Goal: Task Accomplishment & Management: Use online tool/utility

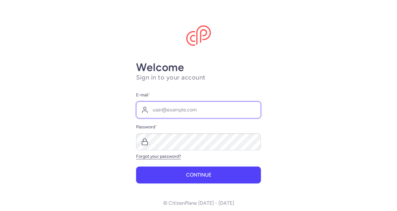
click at [172, 105] on input "E-mail *" at bounding box center [198, 109] width 125 height 17
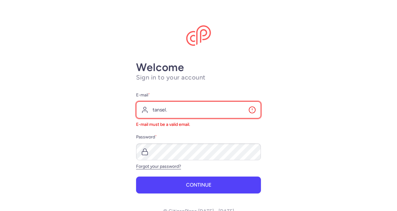
type input "[EMAIL_ADDRESS][DOMAIN_NAME]"
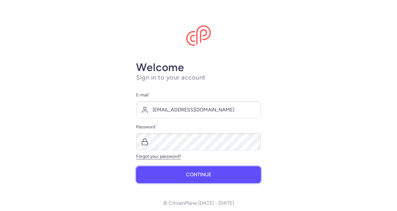
click at [197, 174] on span "Continue" at bounding box center [198, 175] width 25 height 6
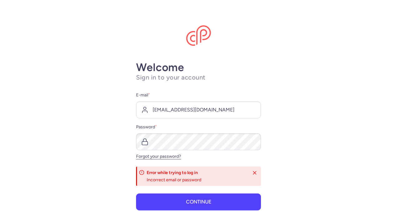
click at [266, 33] on main "Welcome Sign in to your account E-mail * tansel.yigiter@wtatil.com Password * F…" at bounding box center [198, 105] width 397 height 211
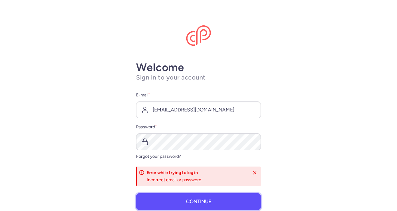
click at [187, 199] on span "Continue" at bounding box center [198, 201] width 25 height 6
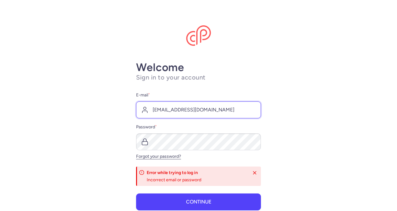
click at [149, 109] on input "[EMAIL_ADDRESS][DOMAIN_NAME]" at bounding box center [198, 109] width 125 height 17
click at [87, 82] on main "Welcome Sign in to your account E-mail * tansel.yigiter@wtatil.com Password * F…" at bounding box center [198, 105] width 397 height 211
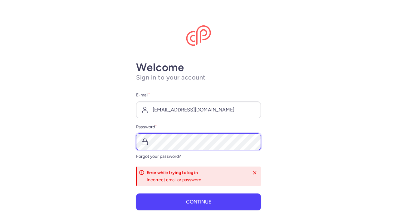
click at [117, 135] on main "Welcome Sign in to your account E-mail * tansel.yigiter@wtatil.com Password * F…" at bounding box center [198, 105] width 397 height 211
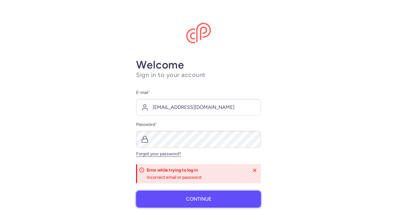
click at [186, 199] on span "Continue" at bounding box center [198, 199] width 25 height 6
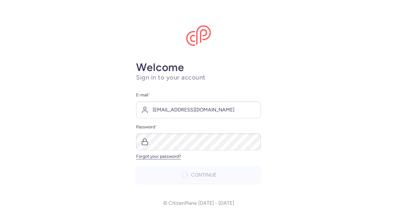
scroll to position [0, 0]
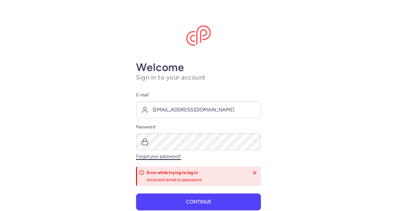
click at [161, 157] on link "Forgot your password?" at bounding box center [158, 155] width 45 height 5
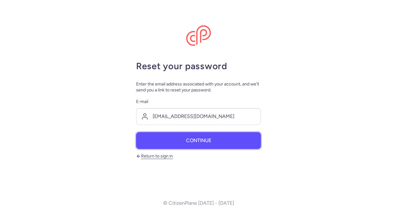
click at [175, 137] on button "Continue" at bounding box center [198, 140] width 125 height 17
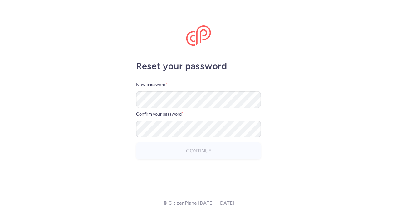
click at [297, 147] on main "Reset your password New password * Confirm your password * Continue © CitizenPl…" at bounding box center [198, 105] width 397 height 211
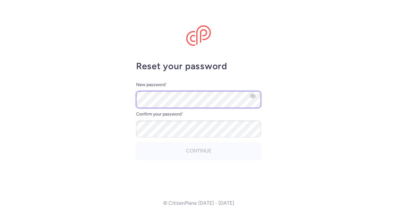
click at [91, 87] on main "Reset your password New password * Confirm your password * Continue © CitizenPl…" at bounding box center [198, 105] width 397 height 211
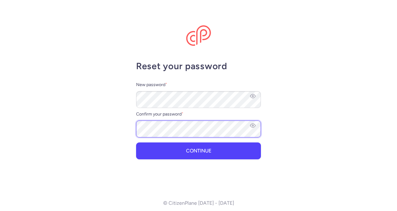
click at [136, 142] on button "Continue" at bounding box center [198, 150] width 125 height 17
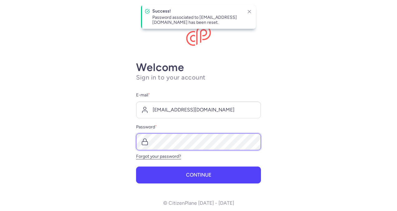
click at [136, 166] on button "Continue" at bounding box center [198, 174] width 125 height 17
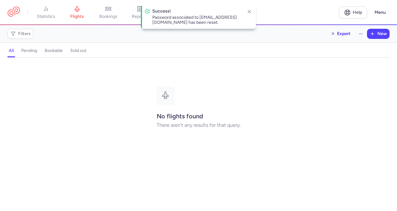
click at [218, 95] on div "No flights found There aren't any results for that query." at bounding box center [199, 107] width 84 height 42
click at [252, 12] on button "button" at bounding box center [250, 11] width 8 height 8
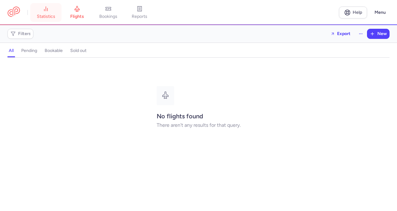
click at [46, 16] on span "statistics" at bounding box center [46, 17] width 18 height 6
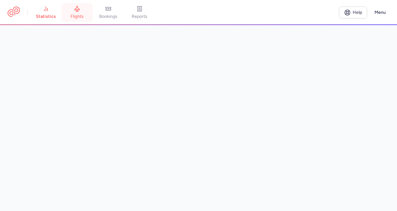
click at [77, 15] on span "flights" at bounding box center [77, 17] width 13 height 6
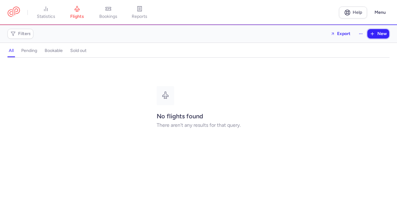
click at [382, 32] on span "New" at bounding box center [382, 33] width 9 height 5
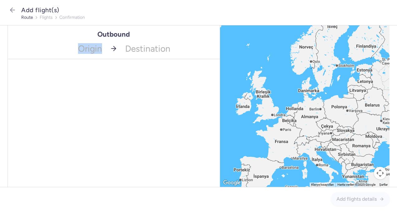
drag, startPoint x: 108, startPoint y: 47, endPoint x: 73, endPoint y: 45, distance: 35.4
click at [73, 45] on div "Origin Destination" at bounding box center [114, 48] width 212 height 21
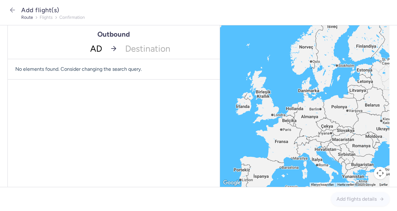
type input "ADA"
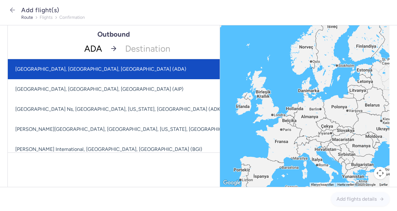
click at [94, 65] on span "[GEOGRAPHIC_DATA], [GEOGRAPHIC_DATA], [GEOGRAPHIC_DATA] (ADA)" at bounding box center [152, 69] width 288 height 20
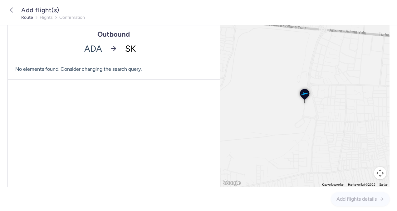
type input "SKP"
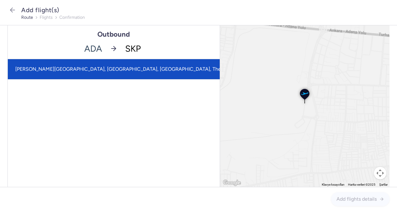
click at [144, 66] on span "[PERSON_NAME][GEOGRAPHIC_DATA], [GEOGRAPHIC_DATA], [GEOGRAPHIC_DATA], The forme…" at bounding box center [152, 69] width 289 height 20
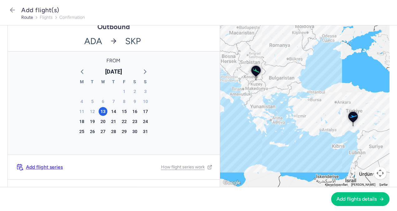
scroll to position [46, 0]
